Goal: Task Accomplishment & Management: Complete application form

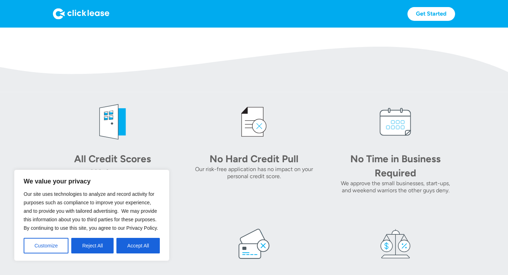
scroll to position [232, 0]
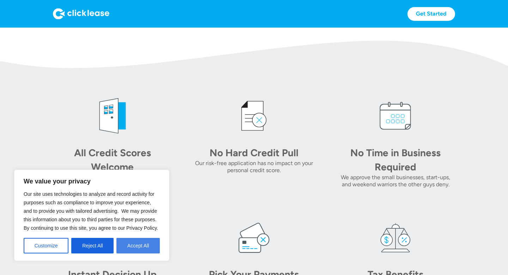
click at [147, 247] on button "Accept All" at bounding box center [137, 246] width 43 height 16
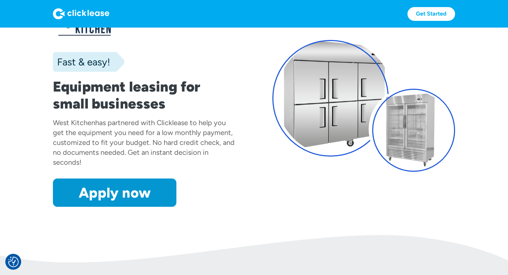
scroll to position [0, 0]
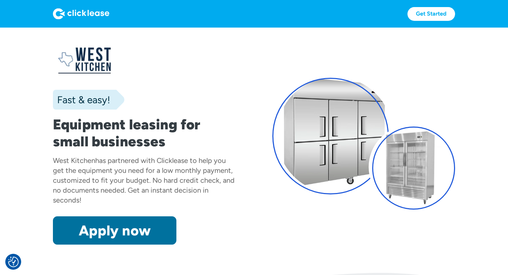
click at [160, 218] on link "Apply now" at bounding box center [115, 230] width 124 height 28
